Goal: Navigation & Orientation: Find specific page/section

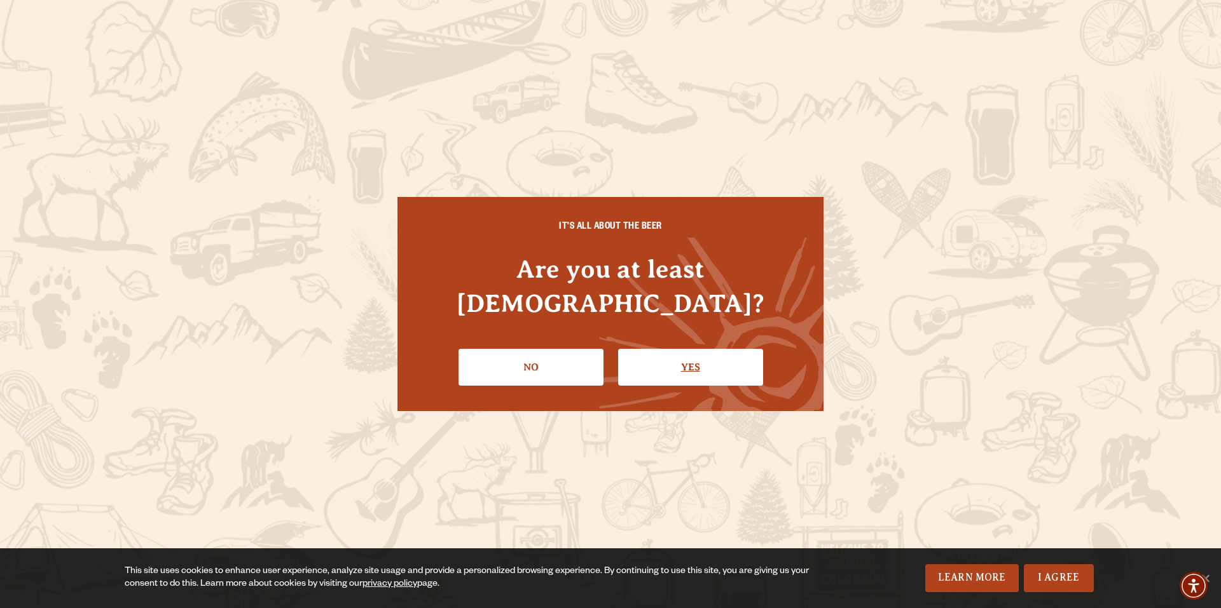
click at [678, 349] on link "Yes" at bounding box center [690, 367] width 145 height 37
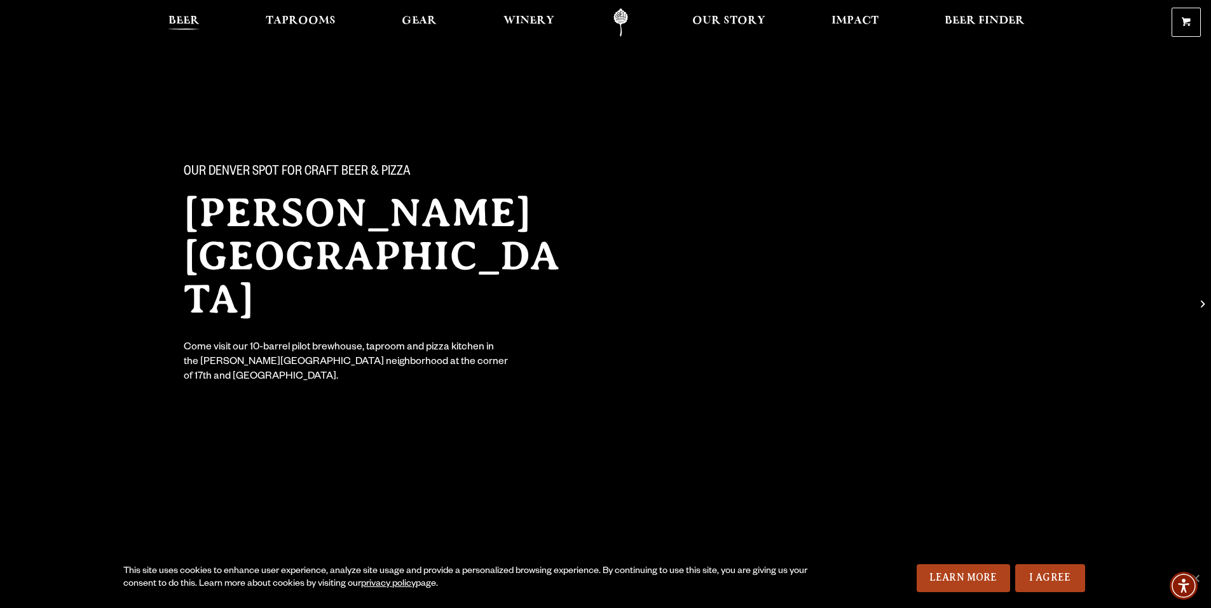
click at [187, 25] on span "Beer" at bounding box center [183, 21] width 31 height 10
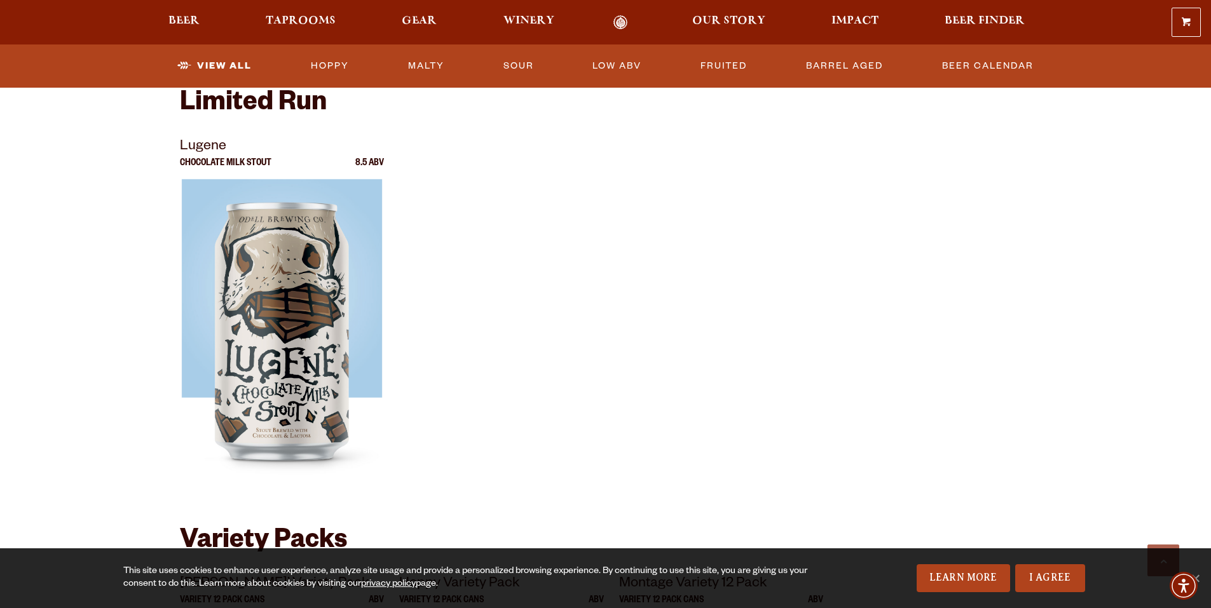
scroll to position [2162, 0]
click at [837, 66] on link "Barrel Aged" at bounding box center [844, 65] width 87 height 29
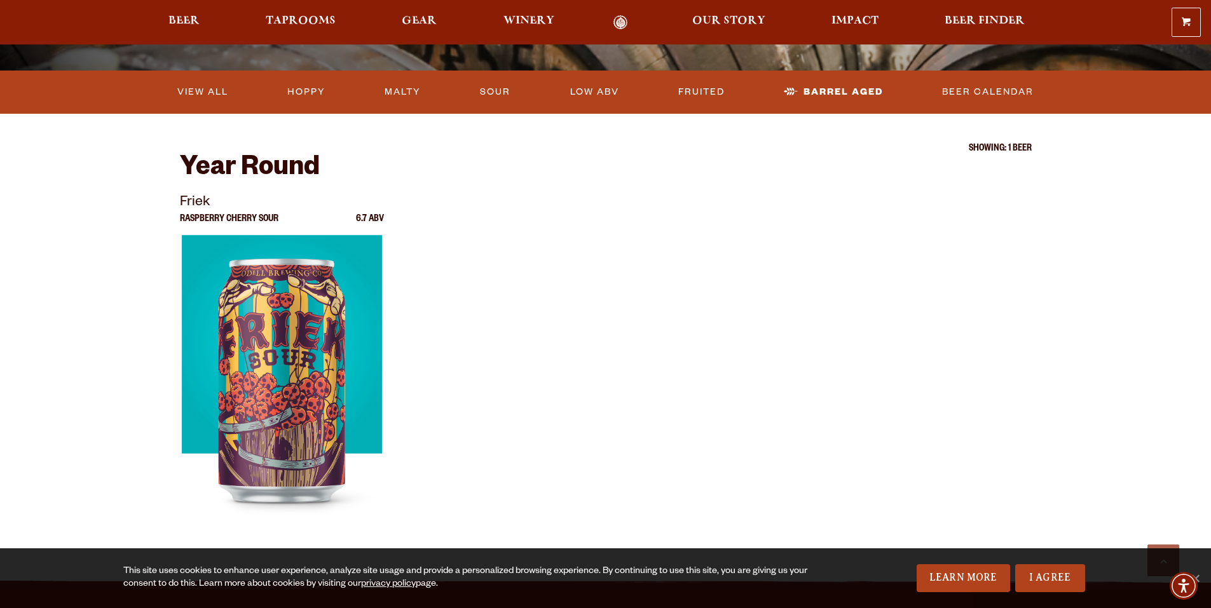
scroll to position [318, 0]
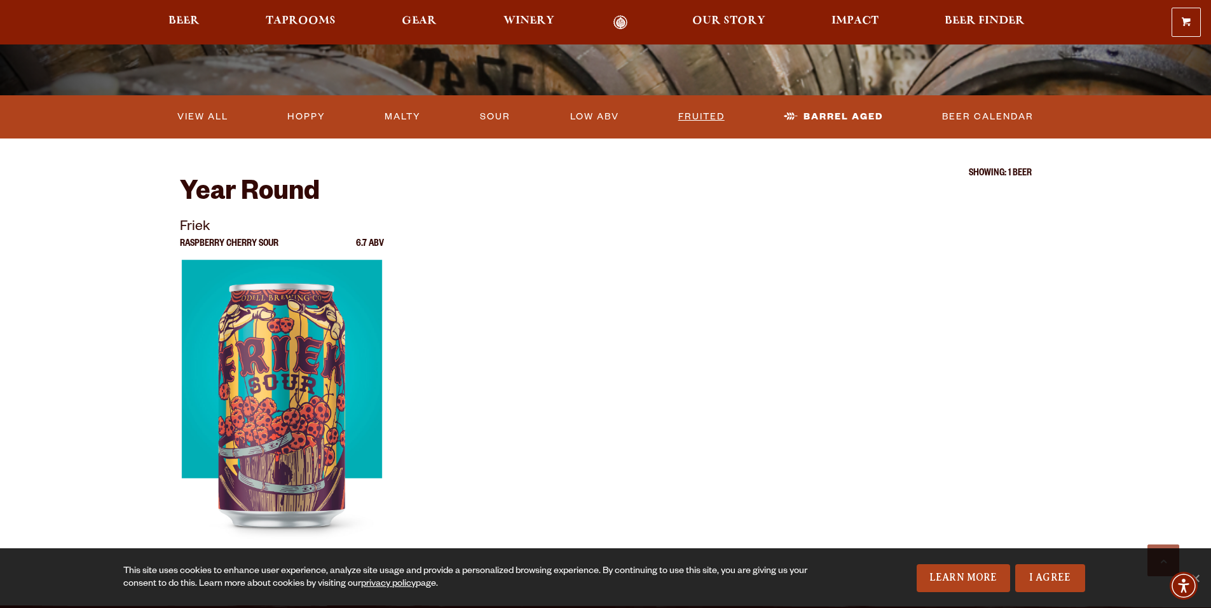
click at [705, 116] on link "Fruited" at bounding box center [701, 116] width 57 height 29
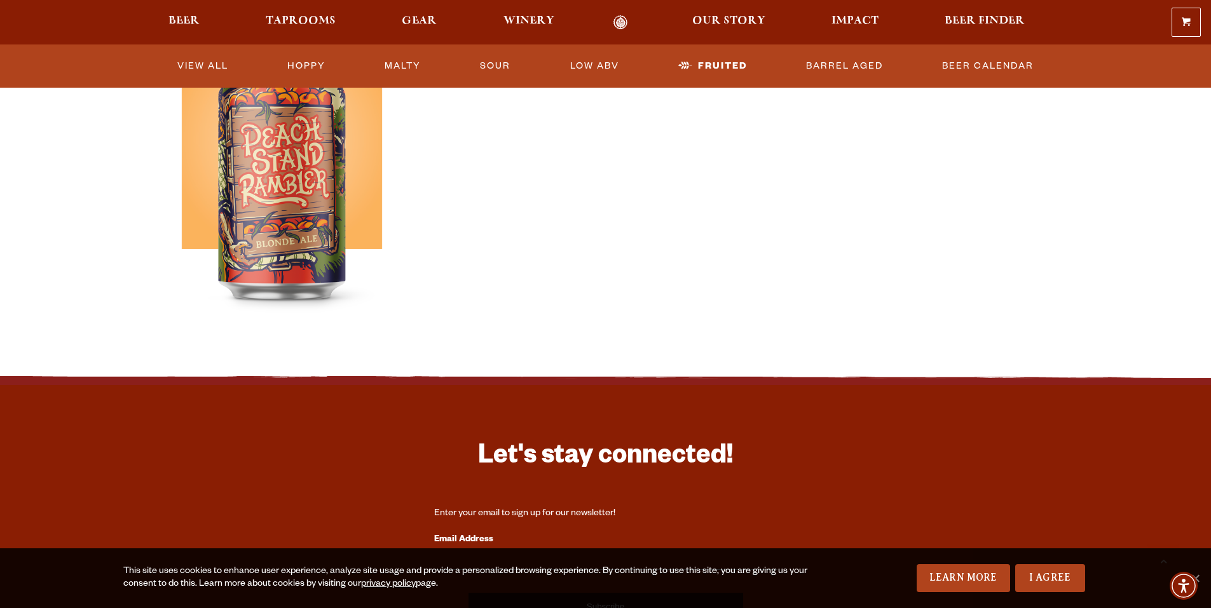
scroll to position [890, 0]
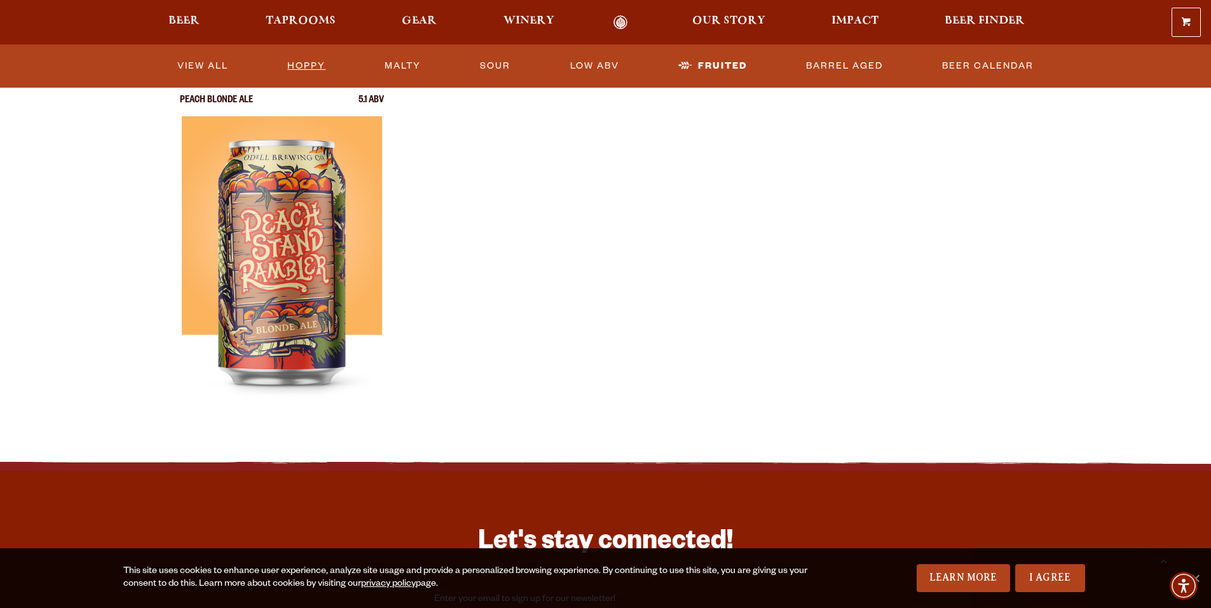
click at [305, 62] on link "Hoppy" at bounding box center [306, 65] width 48 height 29
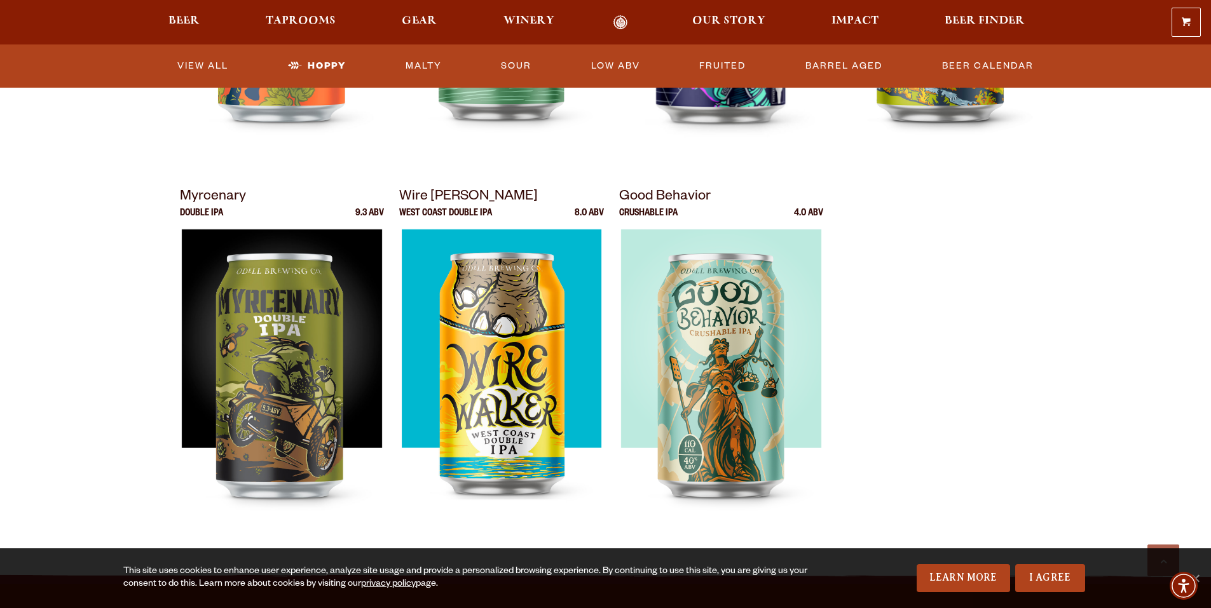
scroll to position [699, 0]
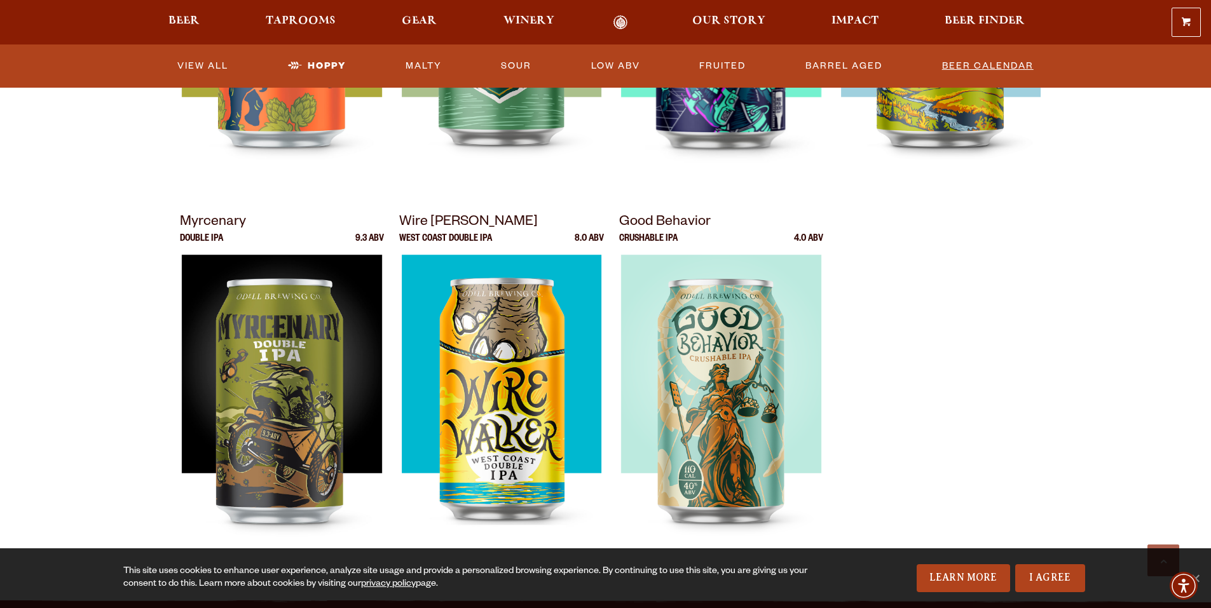
click at [991, 65] on link "Beer Calendar" at bounding box center [988, 65] width 102 height 29
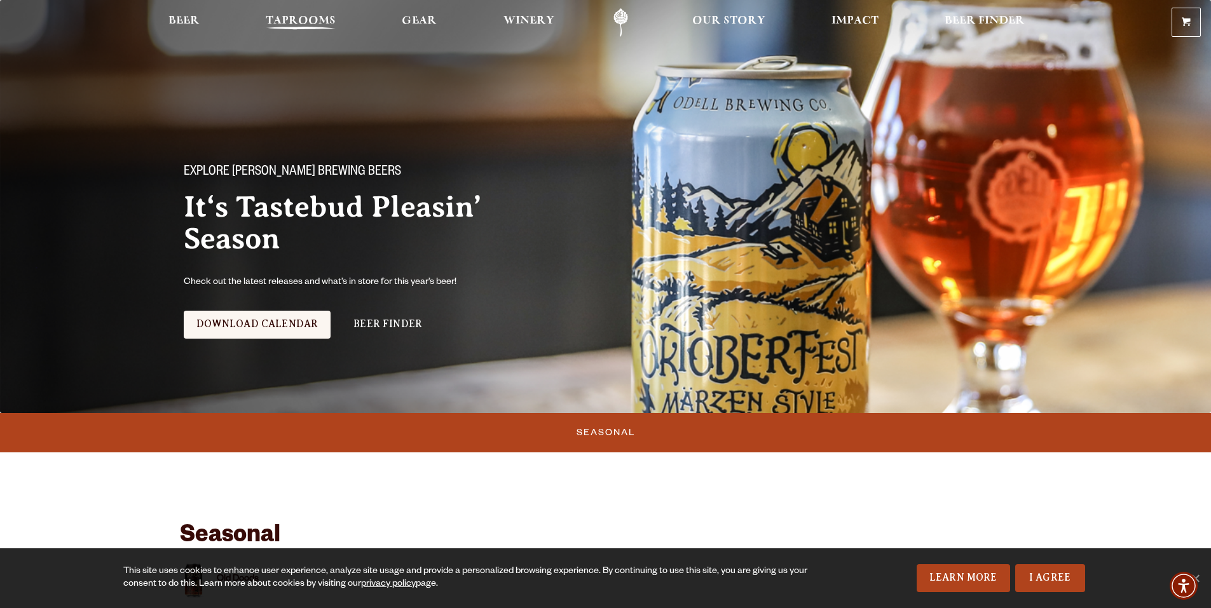
click at [299, 24] on span "Taprooms" at bounding box center [301, 21] width 70 height 10
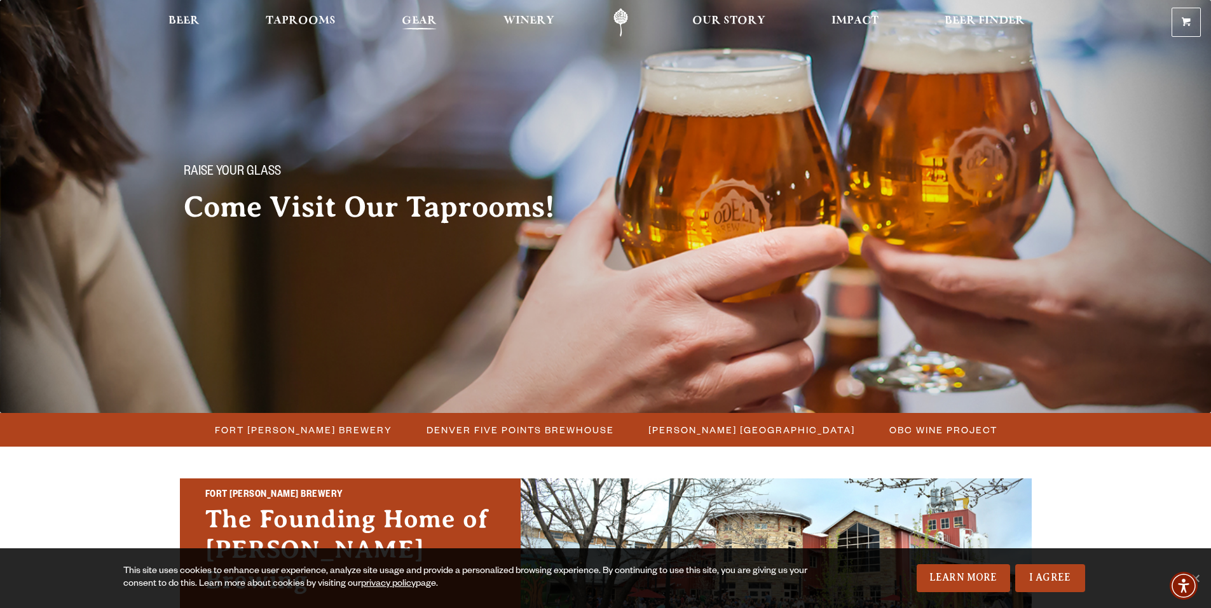
click at [418, 17] on span "Gear" at bounding box center [419, 21] width 35 height 10
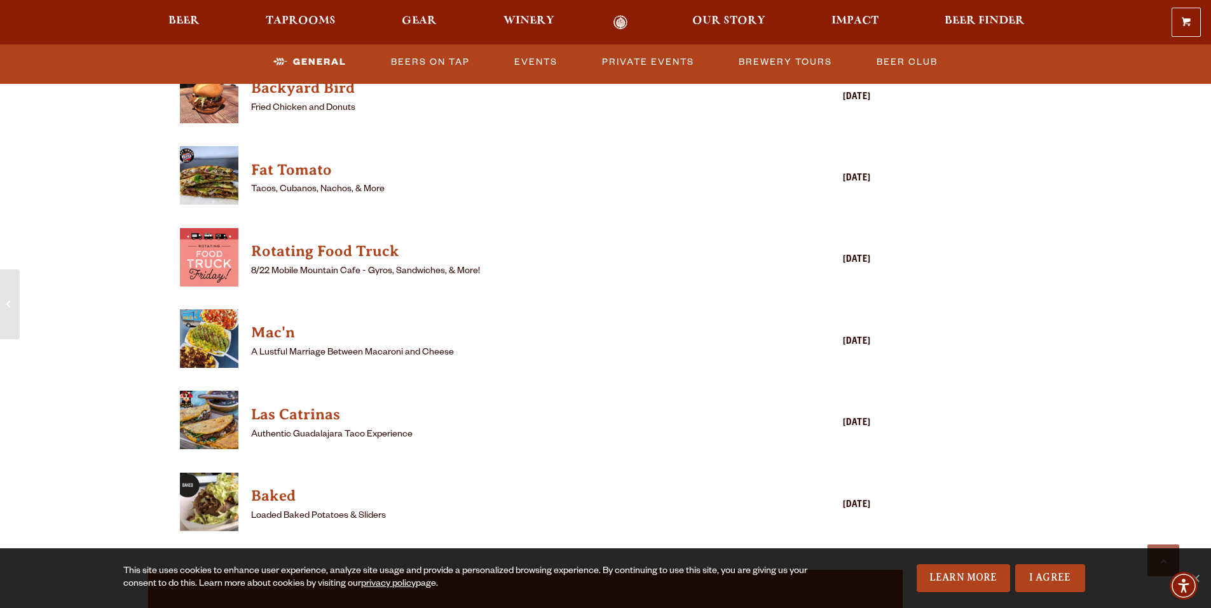
scroll to position [1462, 0]
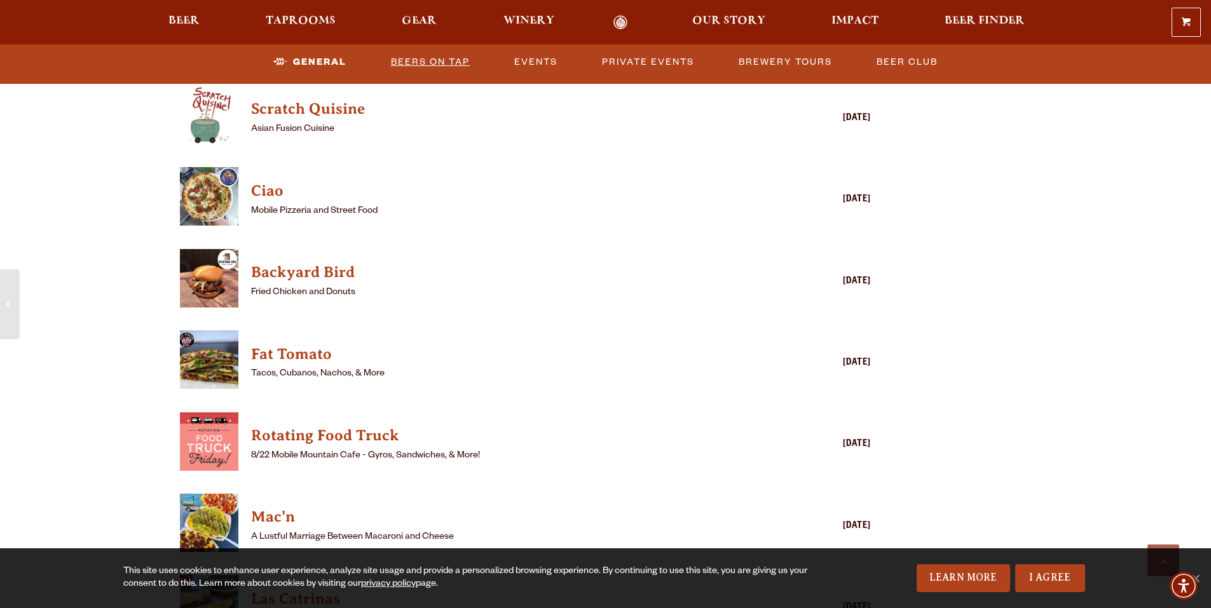
click at [440, 61] on link "Beers on Tap" at bounding box center [430, 62] width 89 height 29
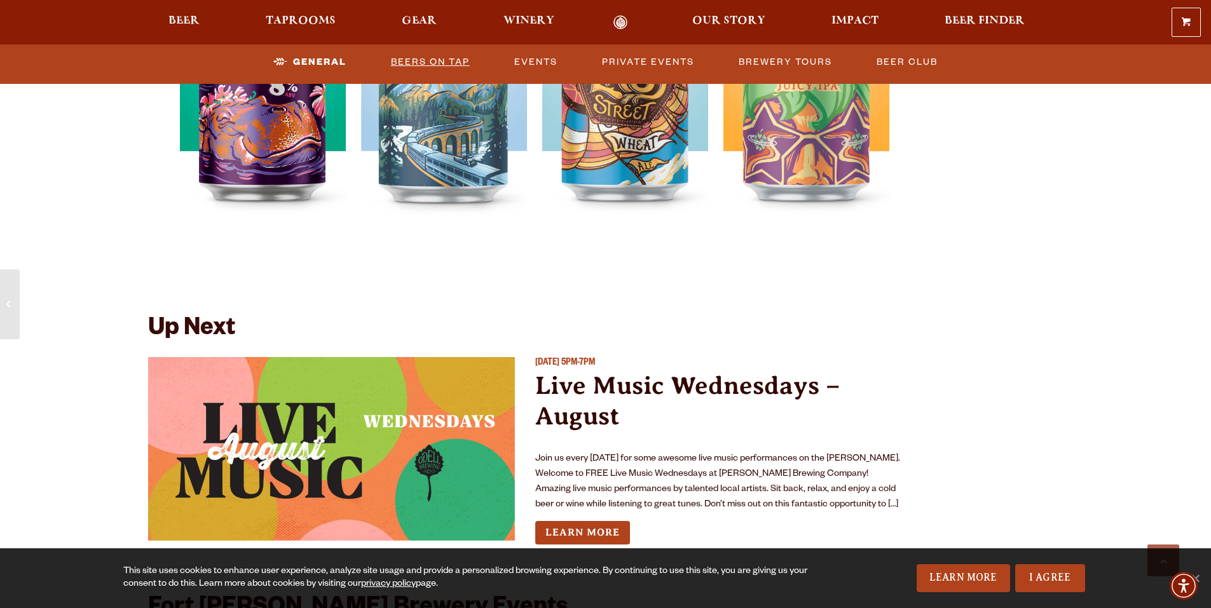
scroll to position [2734, 0]
click at [427, 60] on link "Beers on Tap" at bounding box center [430, 62] width 89 height 29
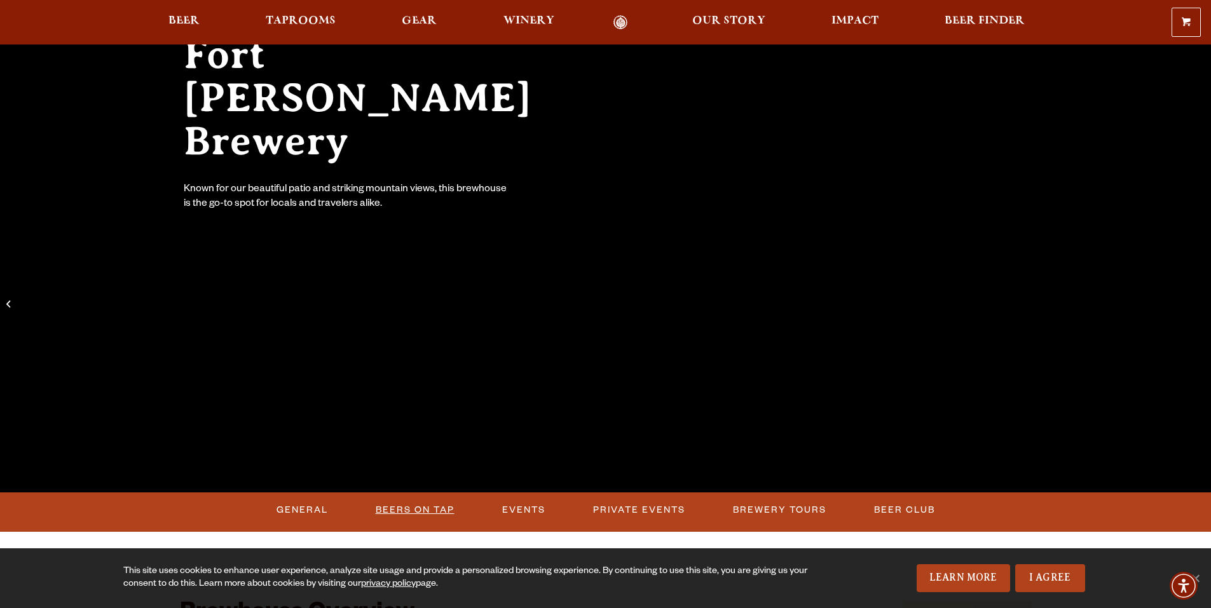
scroll to position [127, 0]
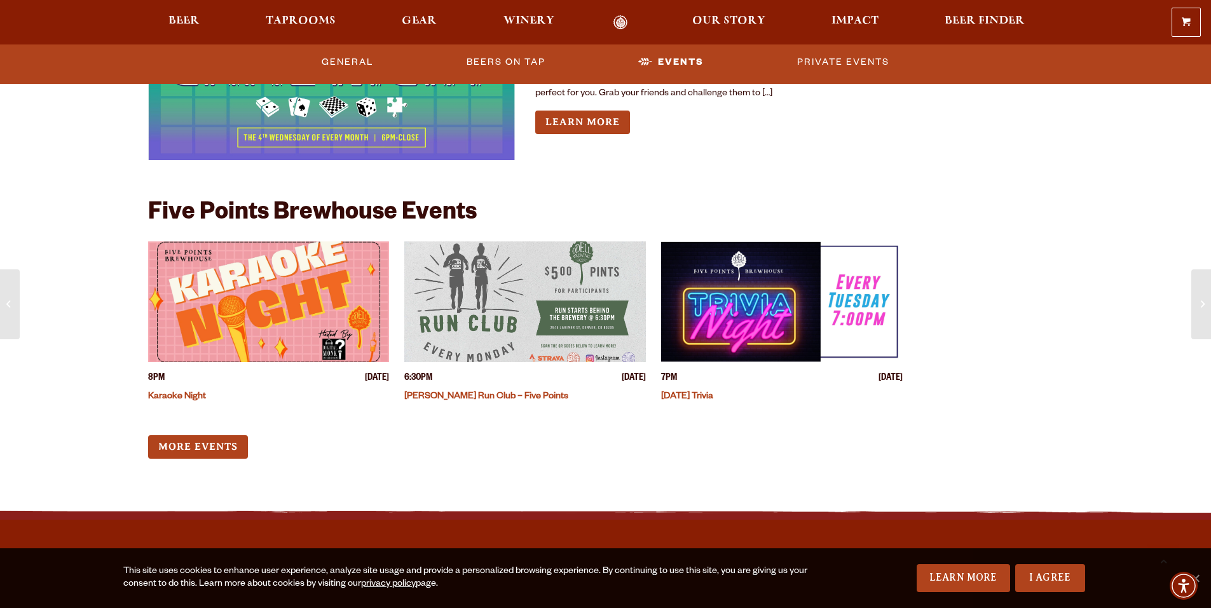
scroll to position [1780, 0]
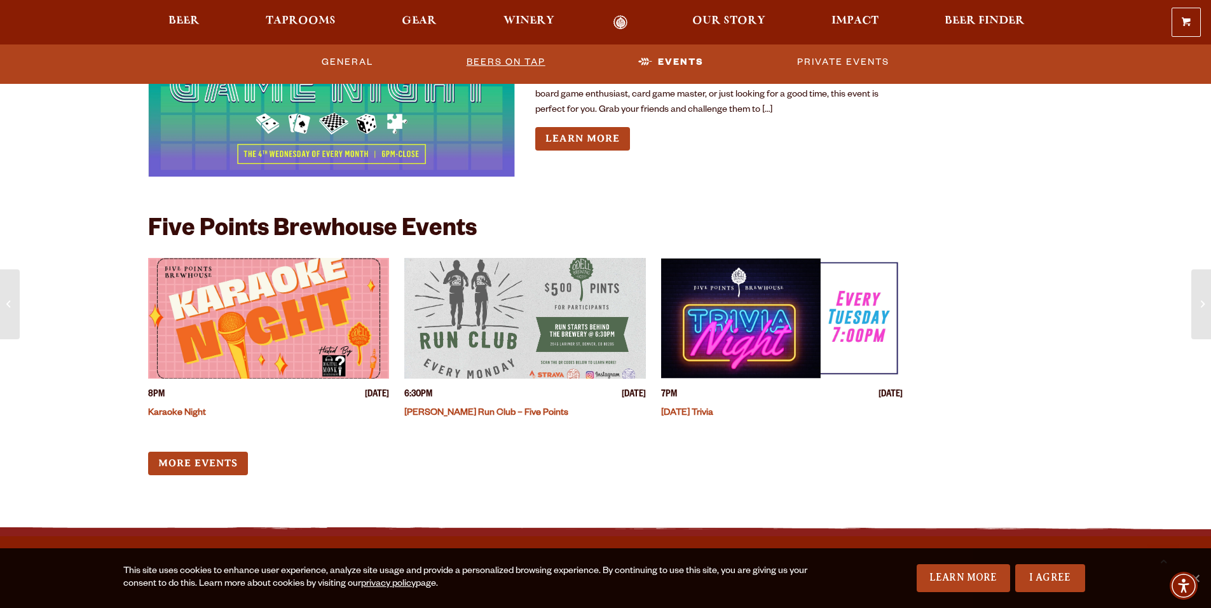
click at [518, 58] on link "Beers on Tap" at bounding box center [506, 62] width 89 height 29
click at [1053, 570] on link "I Agree" at bounding box center [1050, 579] width 70 height 28
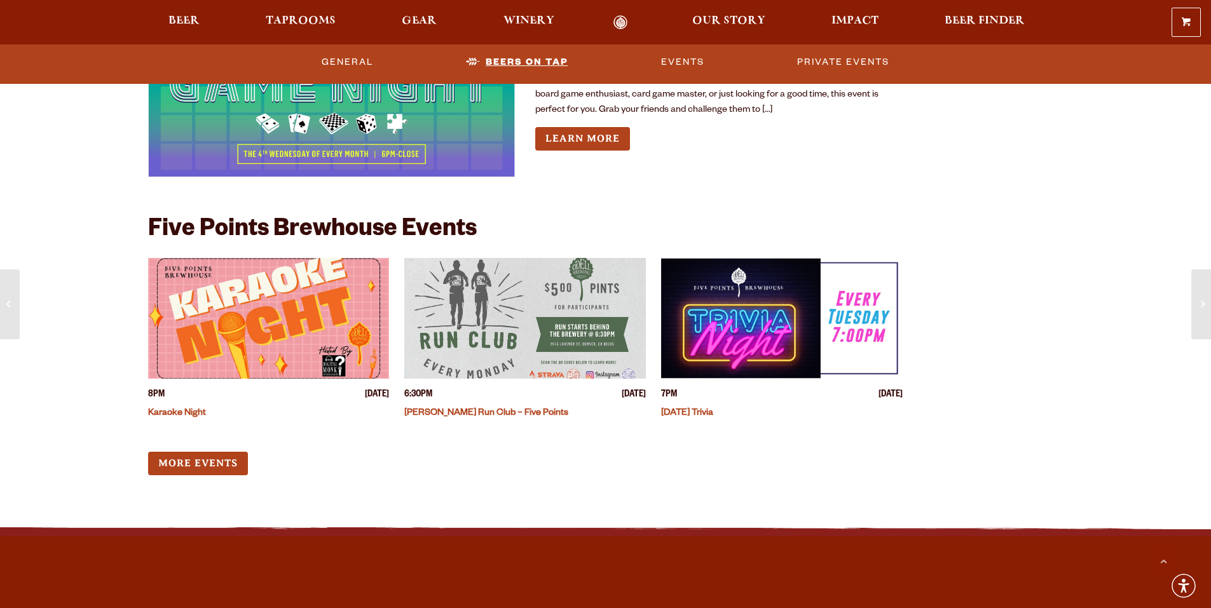
click at [525, 63] on link "Beers on Tap" at bounding box center [517, 62] width 112 height 29
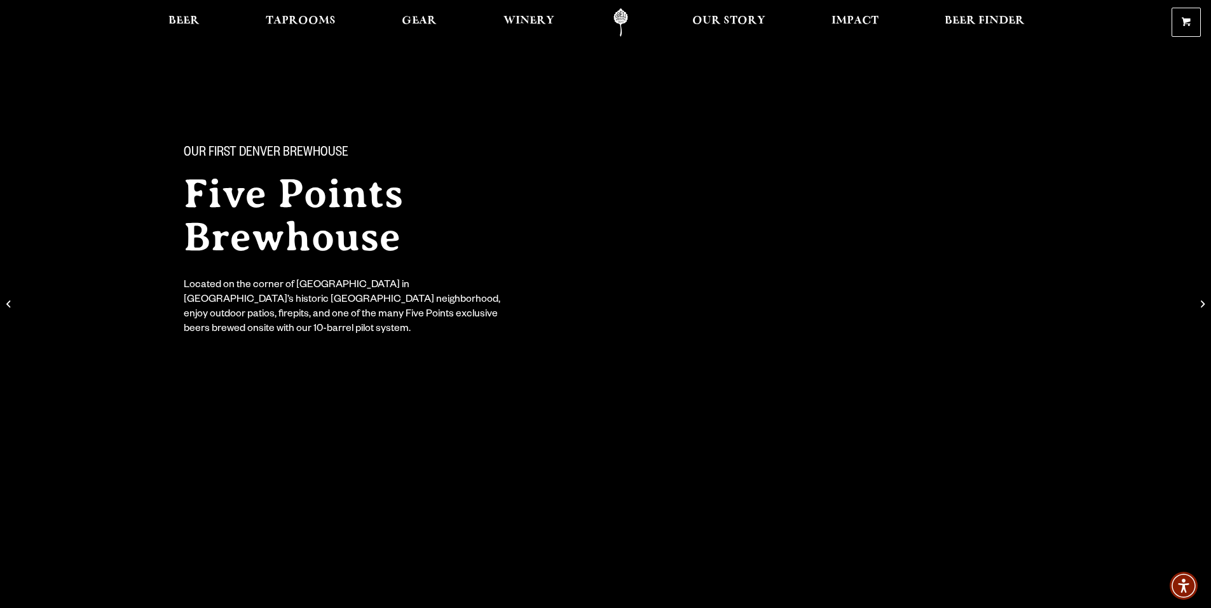
scroll to position [0, 0]
